Goal: Task Accomplishment & Management: Complete application form

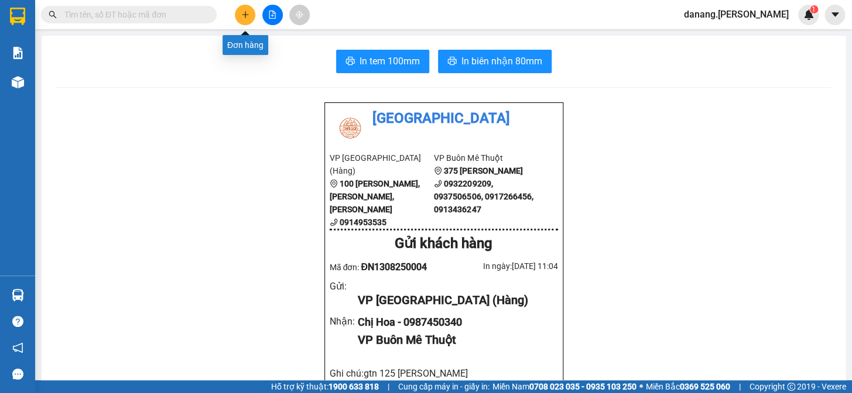
click at [242, 13] on icon "plus" at bounding box center [245, 15] width 8 height 8
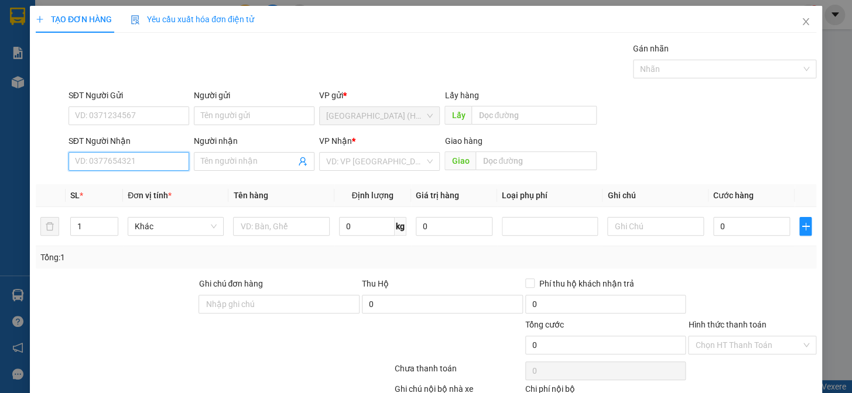
click at [134, 163] on input "SĐT Người Nhận" at bounding box center [128, 161] width 121 height 19
click at [128, 183] on div "0948340909 - Bích" at bounding box center [127, 185] width 105 height 13
type input "0948340909"
type input "Bích"
type input "0948340909"
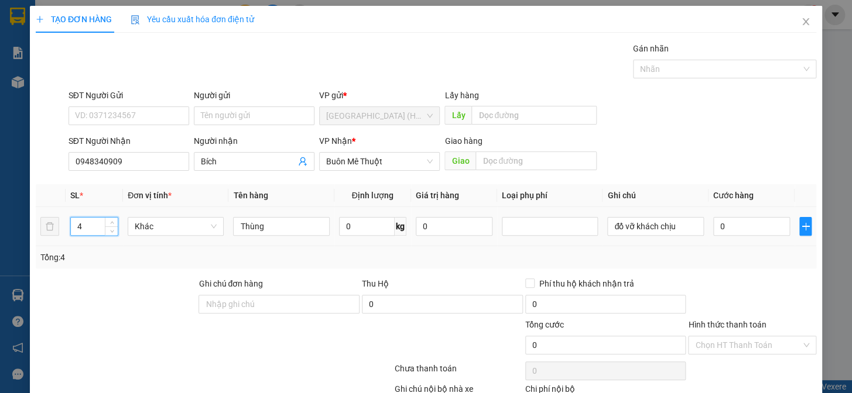
click at [82, 226] on input "4" at bounding box center [94, 227] width 47 height 18
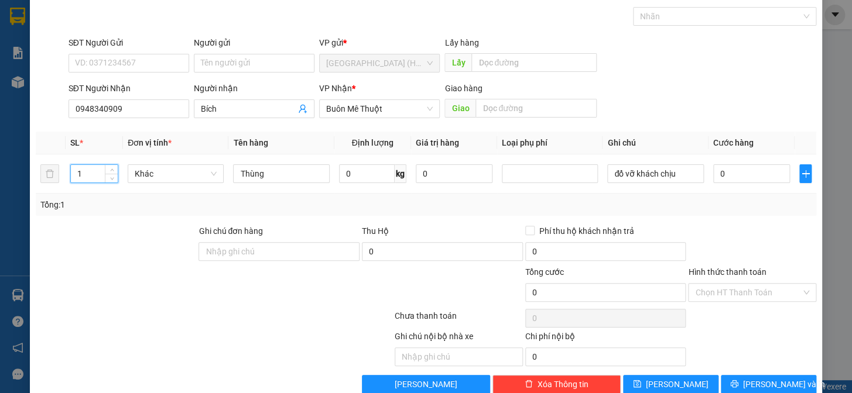
scroll to position [76, 0]
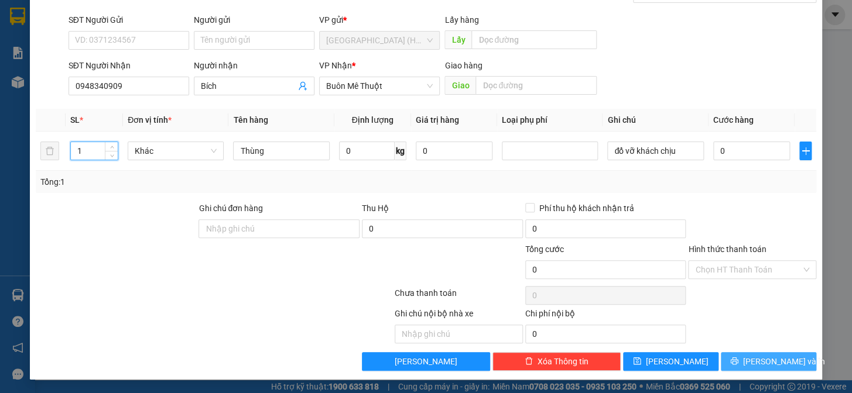
type input "1"
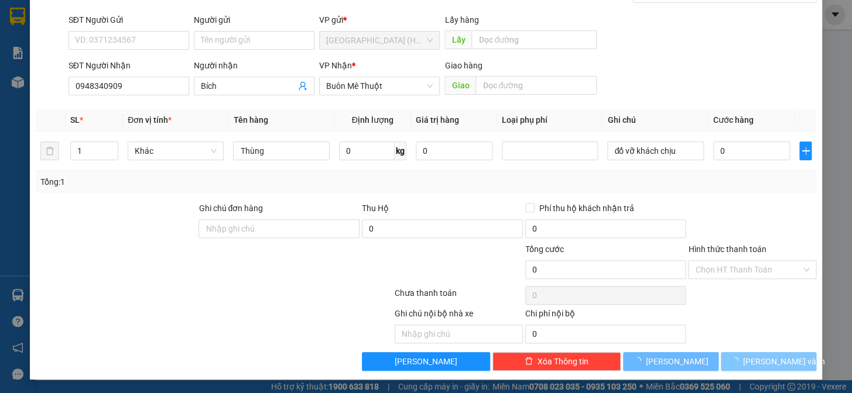
drag, startPoint x: 736, startPoint y: 365, endPoint x: 616, endPoint y: 53, distance: 334.3
click at [736, 365] on button "[PERSON_NAME] và In" at bounding box center [768, 361] width 95 height 19
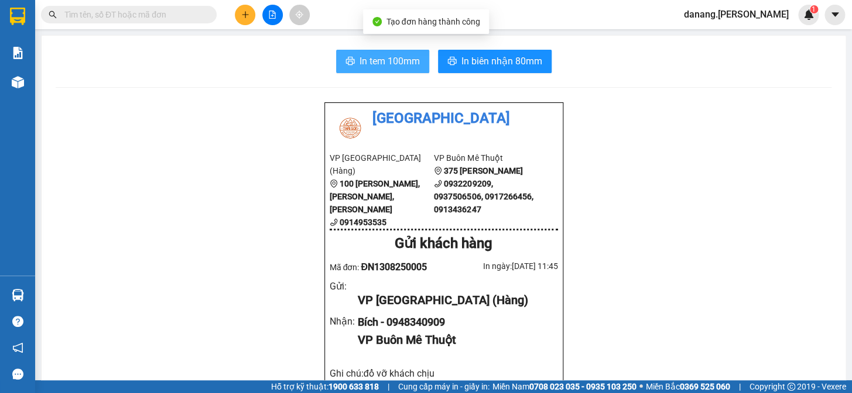
click at [376, 58] on span "In tem 100mm" at bounding box center [389, 61] width 60 height 15
